Goal: Check status: Check status

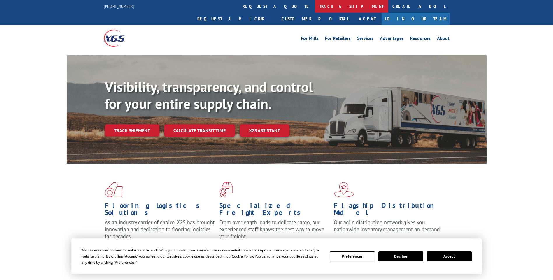
click at [315, 8] on link "track a shipment" at bounding box center [351, 6] width 73 height 13
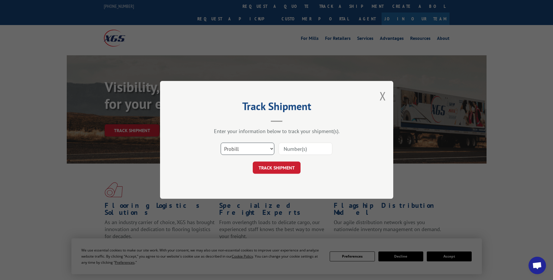
click at [260, 153] on select "Select category... Probill BOL PO" at bounding box center [248, 149] width 54 height 12
select select "bol"
click at [221, 143] on select "Select category... Probill BOL PO" at bounding box center [248, 149] width 54 height 12
click at [292, 150] on input at bounding box center [306, 149] width 54 height 12
paste input "3393997"
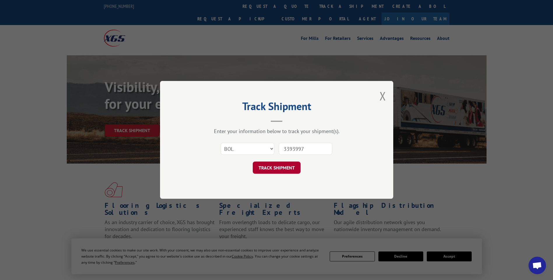
type input "3393997"
click at [287, 166] on button "TRACK SHIPMENT" at bounding box center [277, 168] width 48 height 12
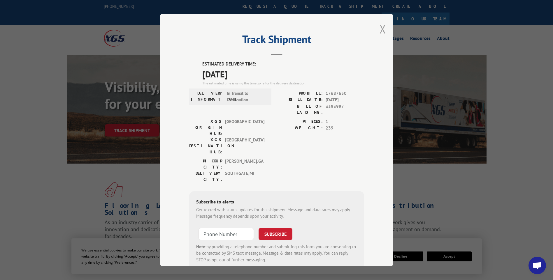
click at [382, 30] on button "Close modal" at bounding box center [383, 28] width 6 height 15
